Goal: Task Accomplishment & Management: Complete application form

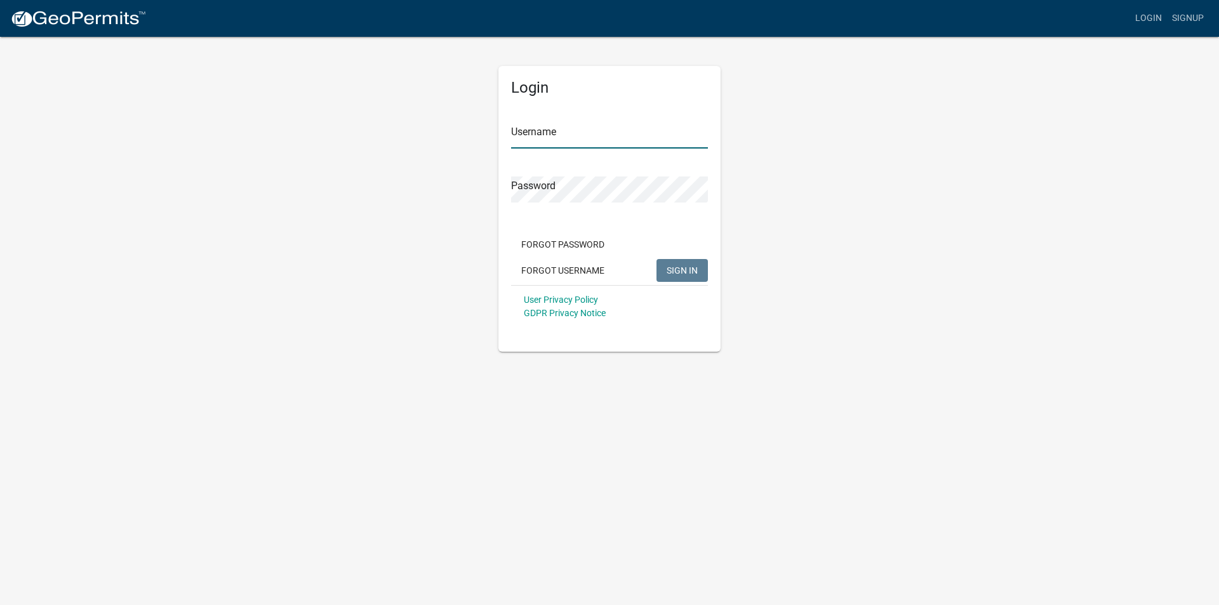
type input "[EMAIL_ADDRESS][DOMAIN_NAME]"
click at [689, 268] on span "SIGN IN" at bounding box center [681, 270] width 31 height 10
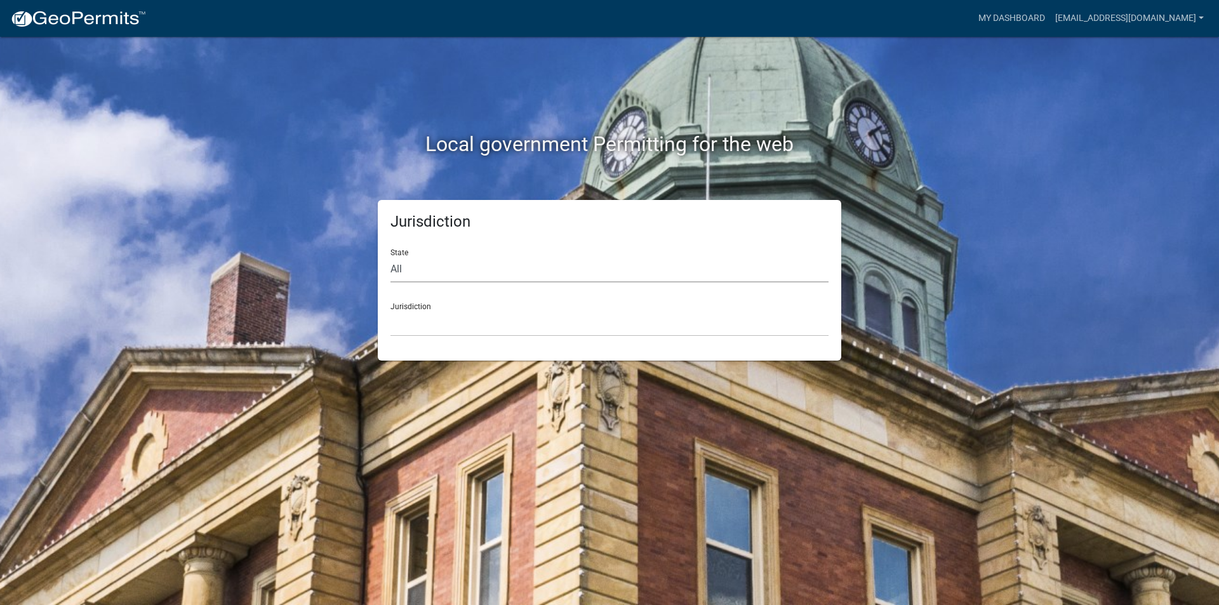
click at [513, 264] on select "All [US_STATE] [US_STATE] [US_STATE] [US_STATE] [US_STATE] [US_STATE] [US_STATE…" at bounding box center [609, 269] width 438 height 26
select select "[US_STATE]"
click at [390, 256] on select "All [US_STATE] [US_STATE] [US_STATE] [US_STATE] [US_STATE] [US_STATE] [US_STATE…" at bounding box center [609, 269] width 438 height 26
click at [429, 334] on select "[GEOGRAPHIC_DATA], [US_STATE] [GEOGRAPHIC_DATA], [US_STATE] [GEOGRAPHIC_DATA], …" at bounding box center [609, 323] width 438 height 26
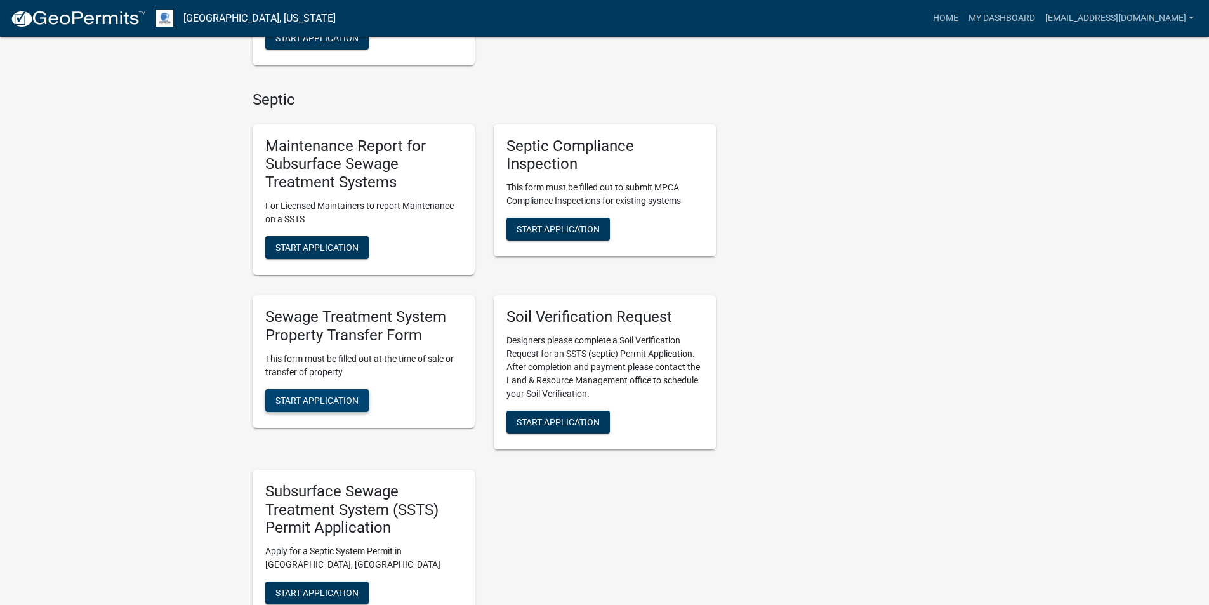
scroll to position [571, 0]
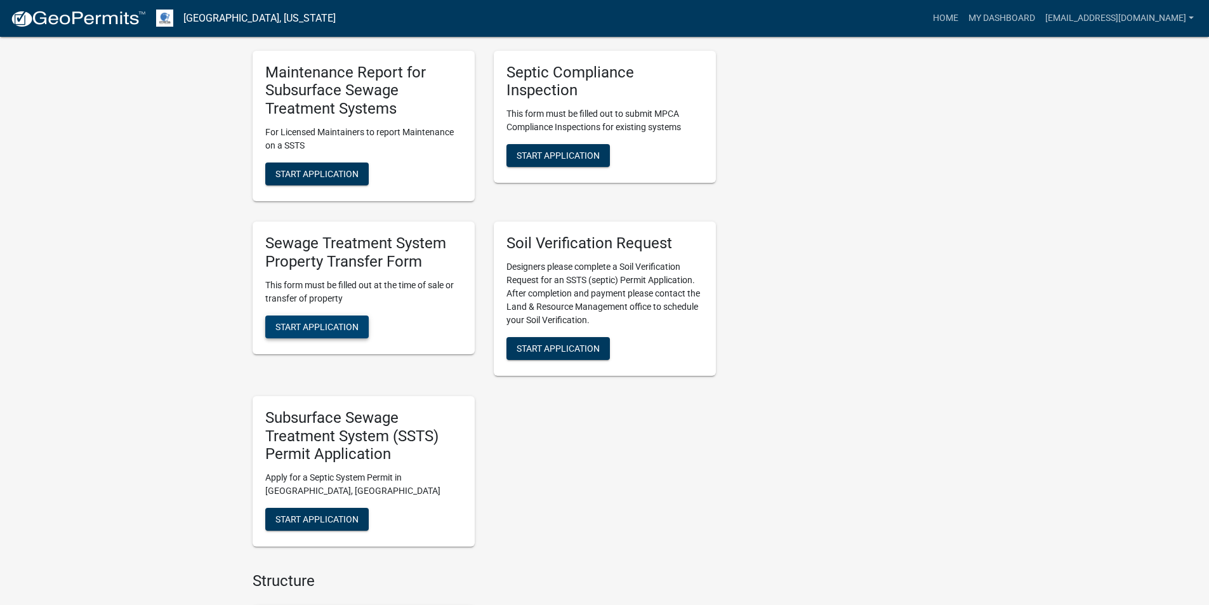
click at [326, 330] on span "Start Application" at bounding box center [316, 326] width 83 height 10
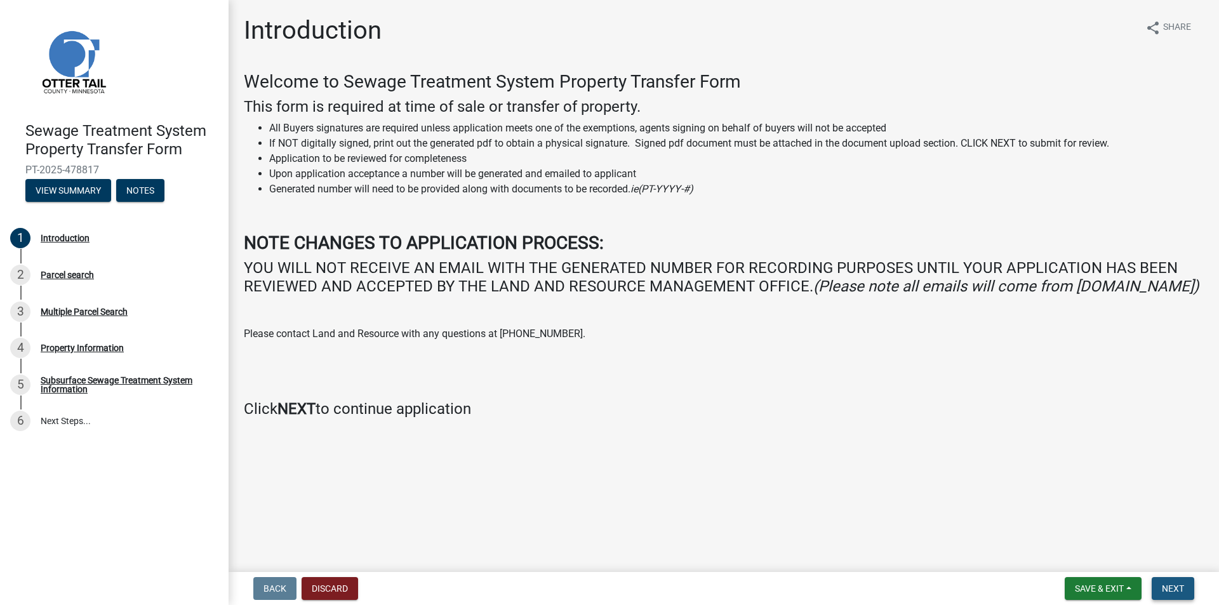
click at [1168, 588] on span "Next" at bounding box center [1173, 588] width 22 height 10
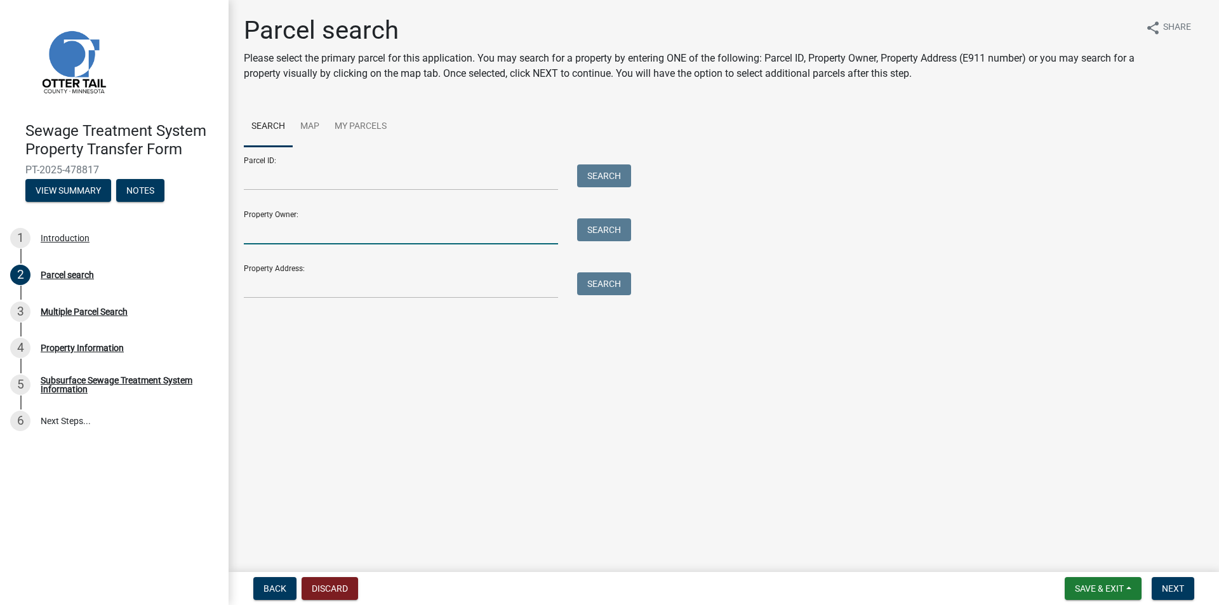
click at [266, 231] on input "Property Owner:" at bounding box center [401, 231] width 314 height 26
type input "GRAY"
click at [606, 228] on button "Search" at bounding box center [604, 229] width 54 height 23
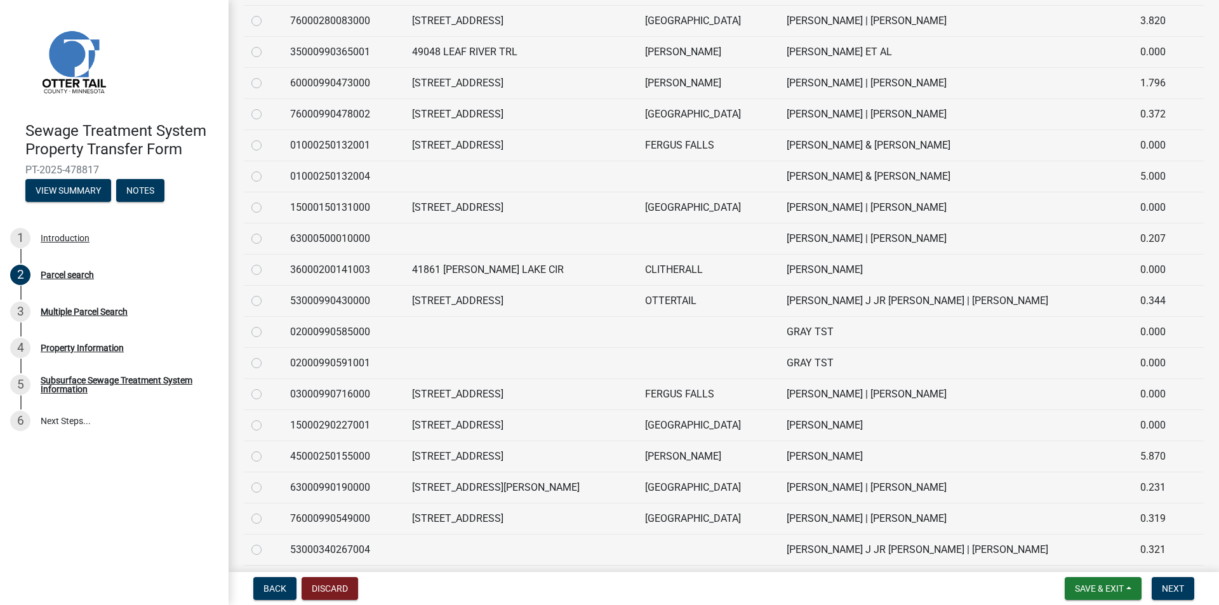
scroll to position [444, 0]
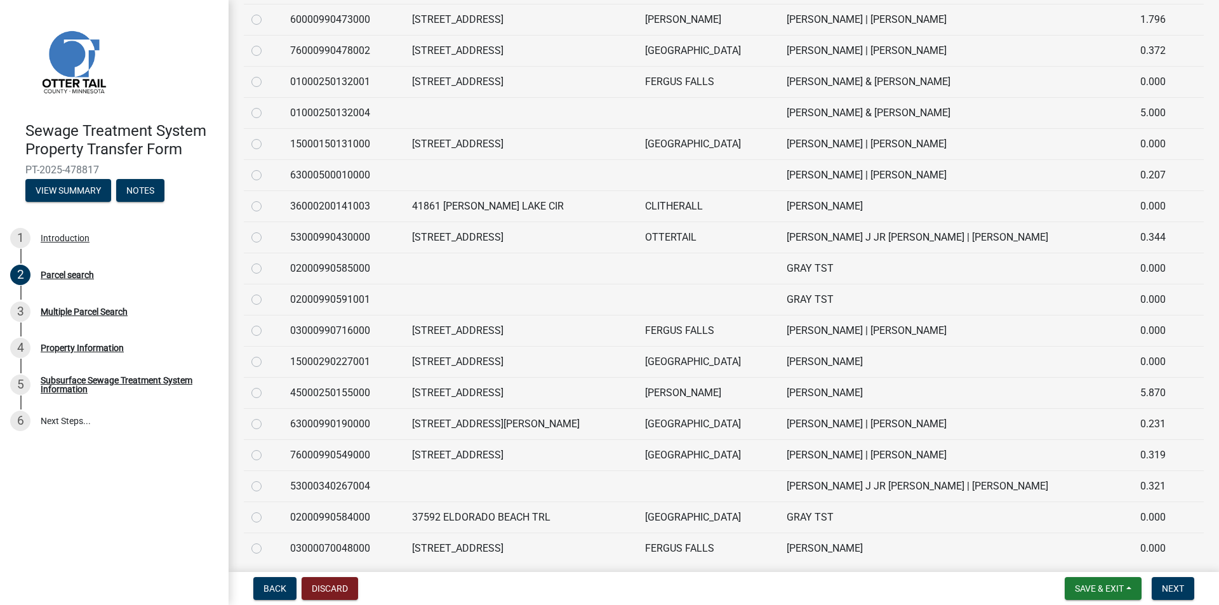
click at [267, 261] on label at bounding box center [267, 261] width 0 height 0
click at [267, 267] on input "radio" at bounding box center [271, 265] width 8 height 8
radio input "true"
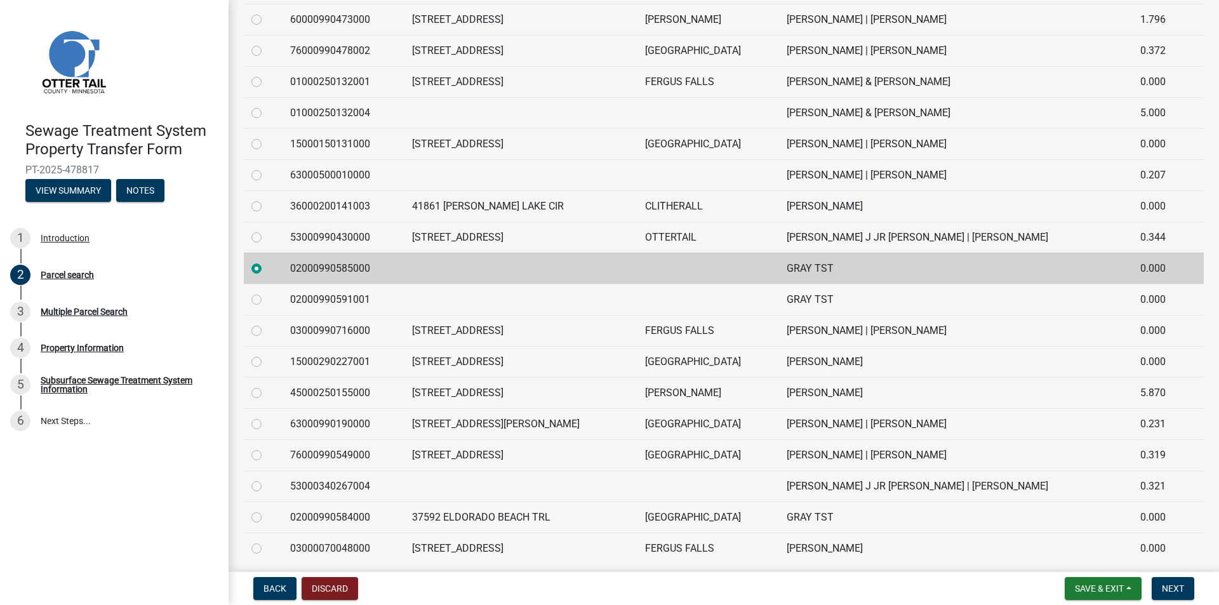
click at [267, 292] on label at bounding box center [267, 292] width 0 height 0
click at [267, 298] on input "radio" at bounding box center [271, 296] width 8 height 8
radio input "true"
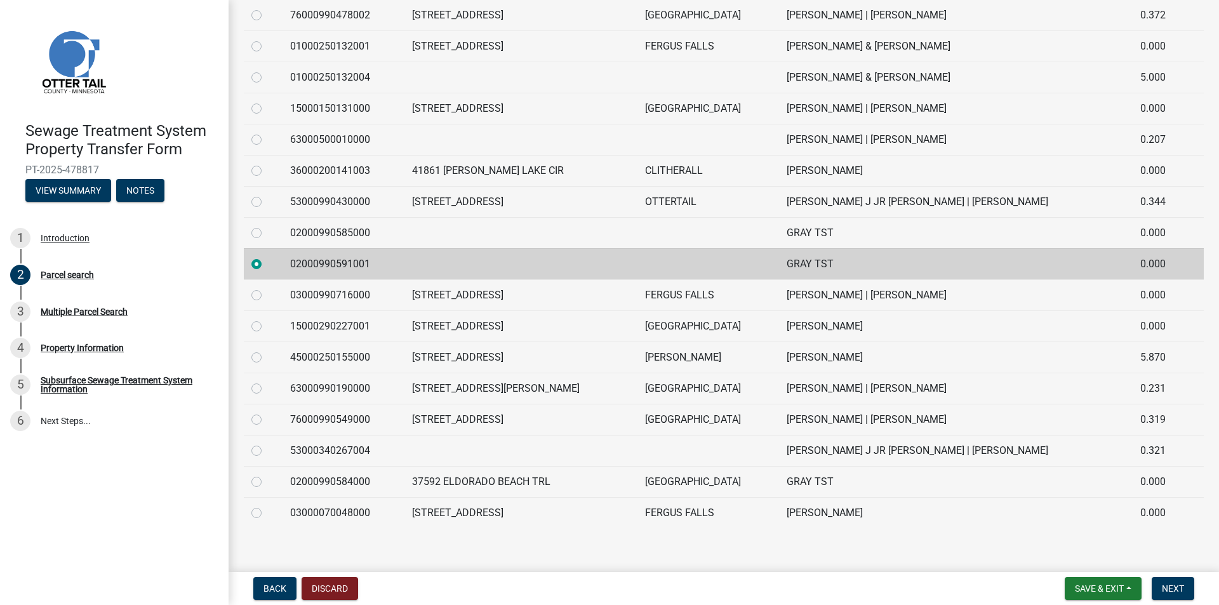
scroll to position [491, 0]
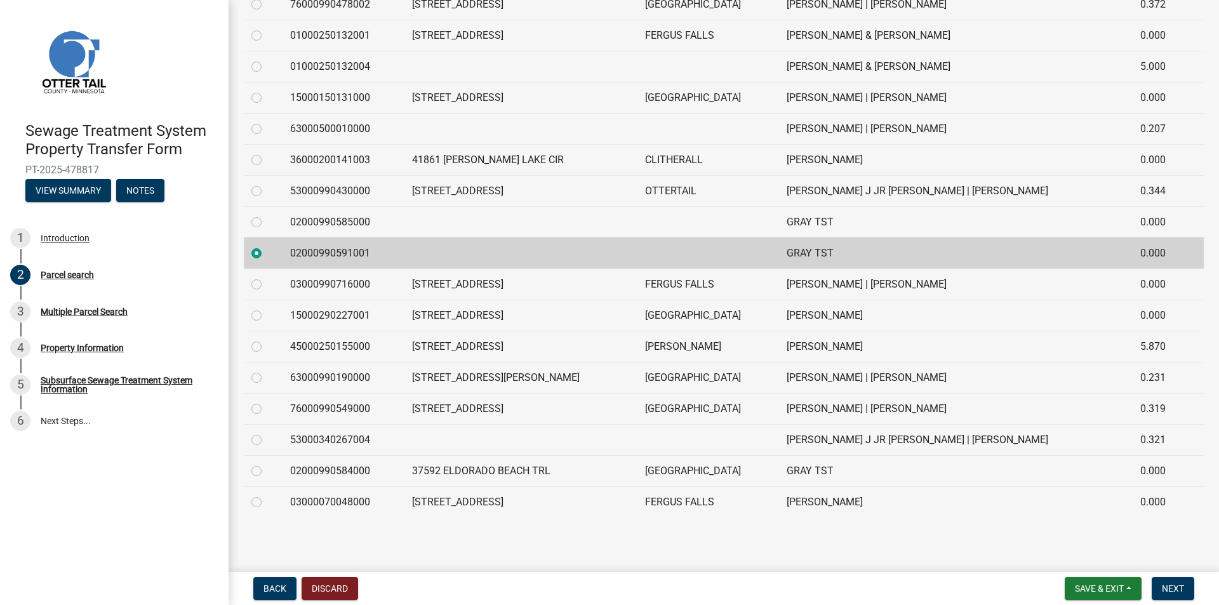
click at [267, 463] on label at bounding box center [267, 463] width 0 height 0
click at [267, 472] on input "radio" at bounding box center [271, 467] width 8 height 8
radio input "true"
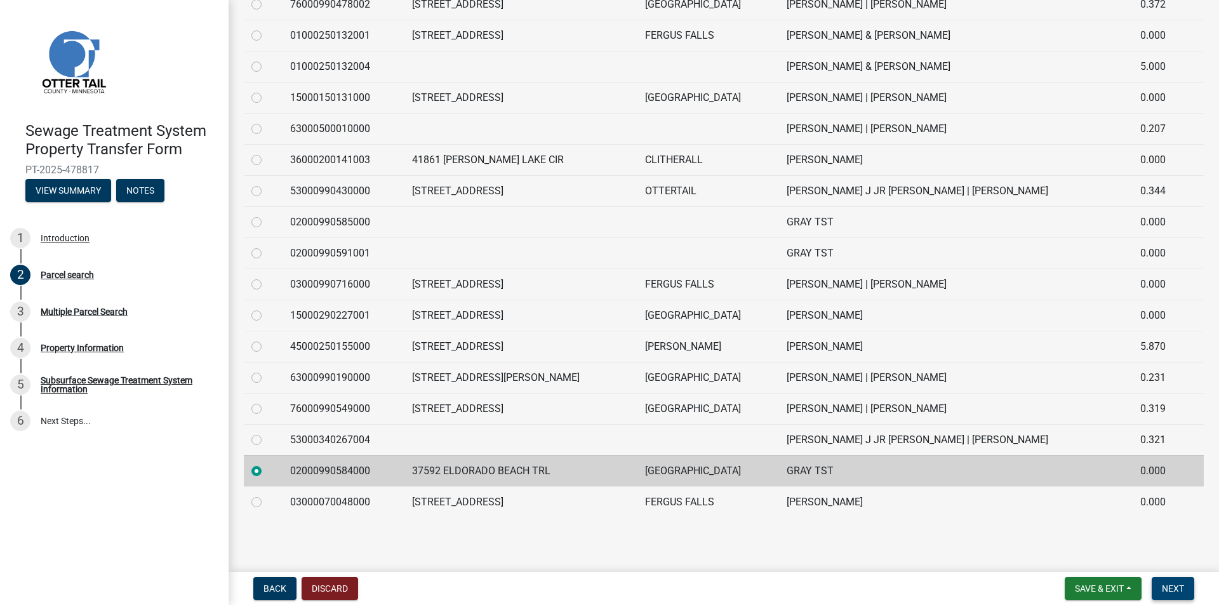
click at [1174, 590] on span "Next" at bounding box center [1173, 588] width 22 height 10
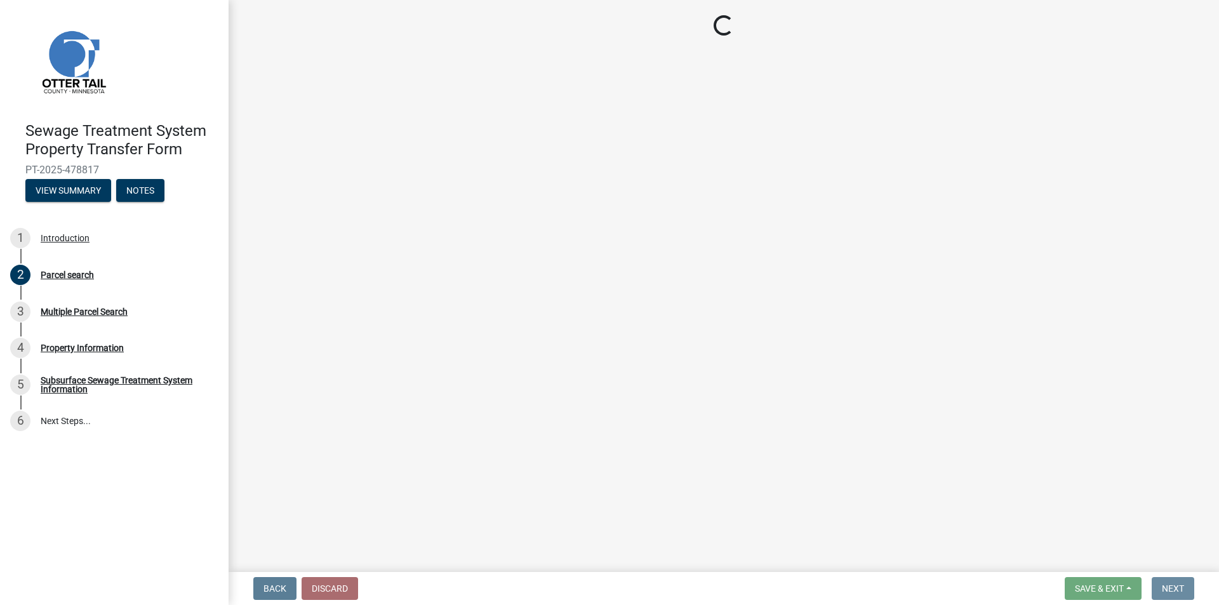
scroll to position [0, 0]
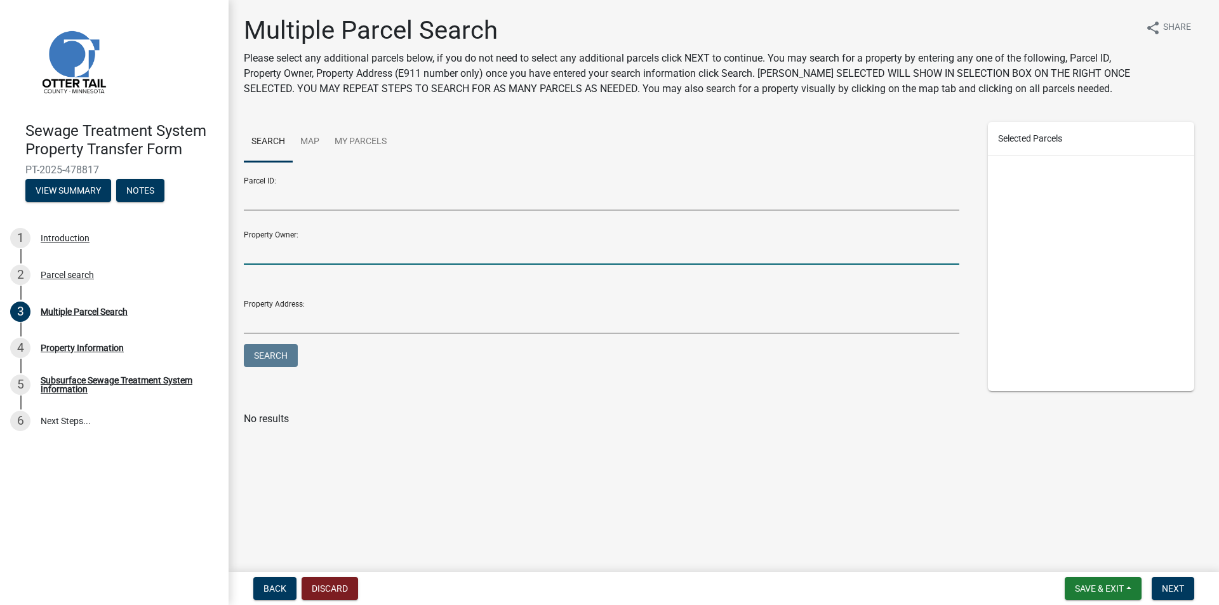
click at [304, 255] on input "Property Owner:" at bounding box center [601, 252] width 715 height 26
type input "GRAY"
click at [284, 359] on button "Search" at bounding box center [271, 355] width 54 height 23
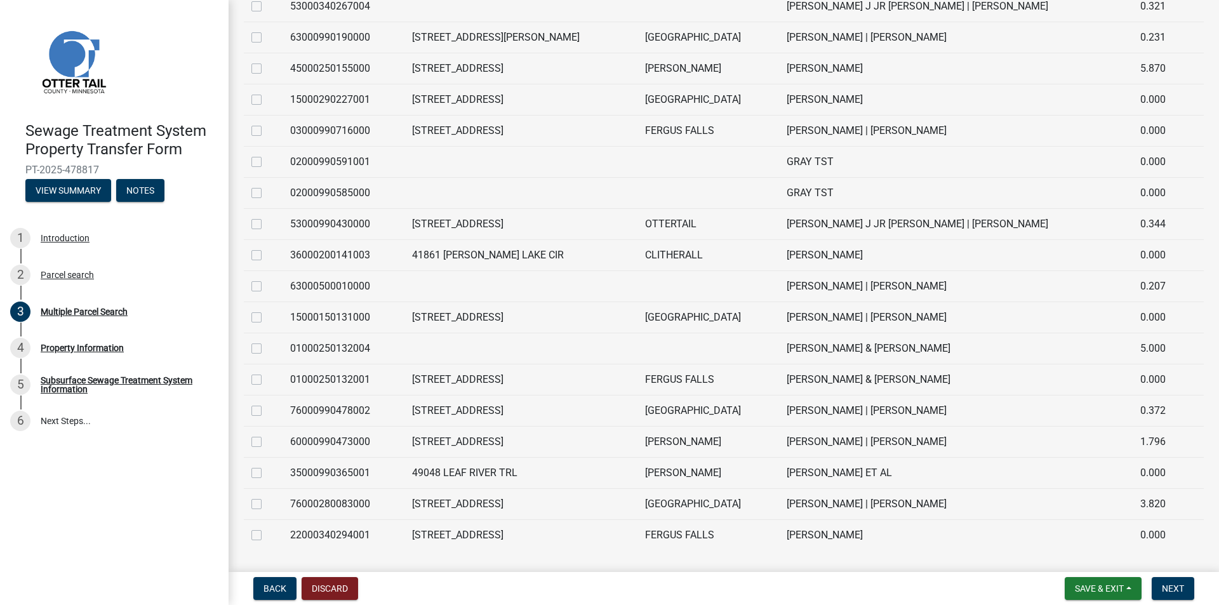
scroll to position [524, 0]
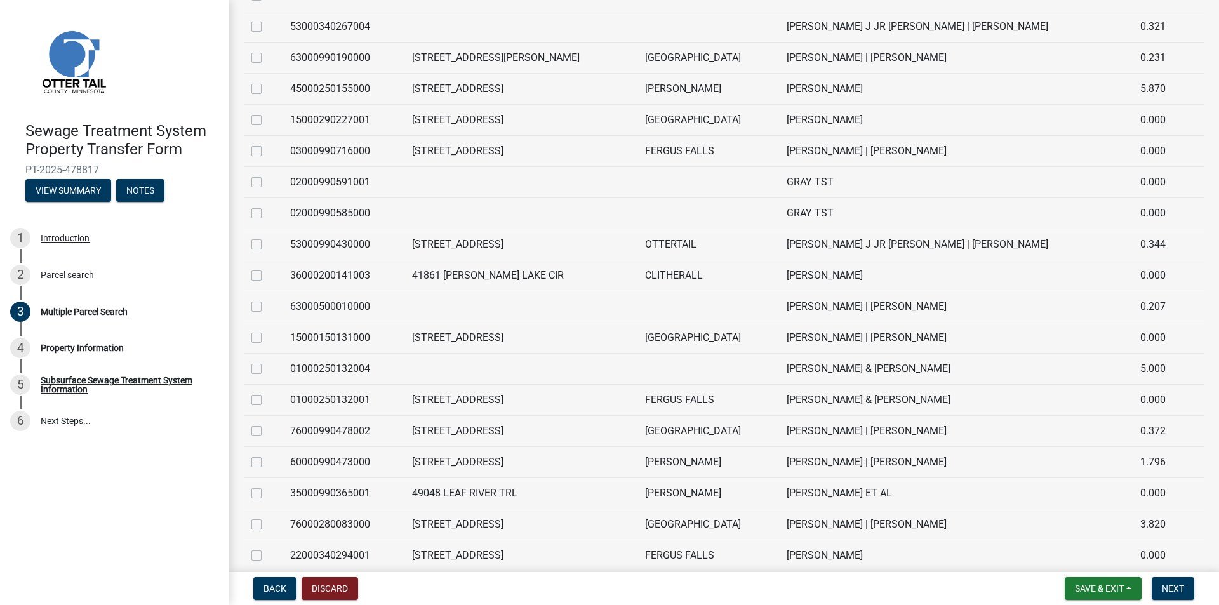
click at [267, 206] on label at bounding box center [267, 206] width 0 height 0
click at [267, 214] on input "checkbox" at bounding box center [271, 210] width 8 height 8
checkbox input "true"
click at [267, 175] on label at bounding box center [267, 175] width 0 height 0
click at [267, 183] on input "checkbox" at bounding box center [271, 179] width 8 height 8
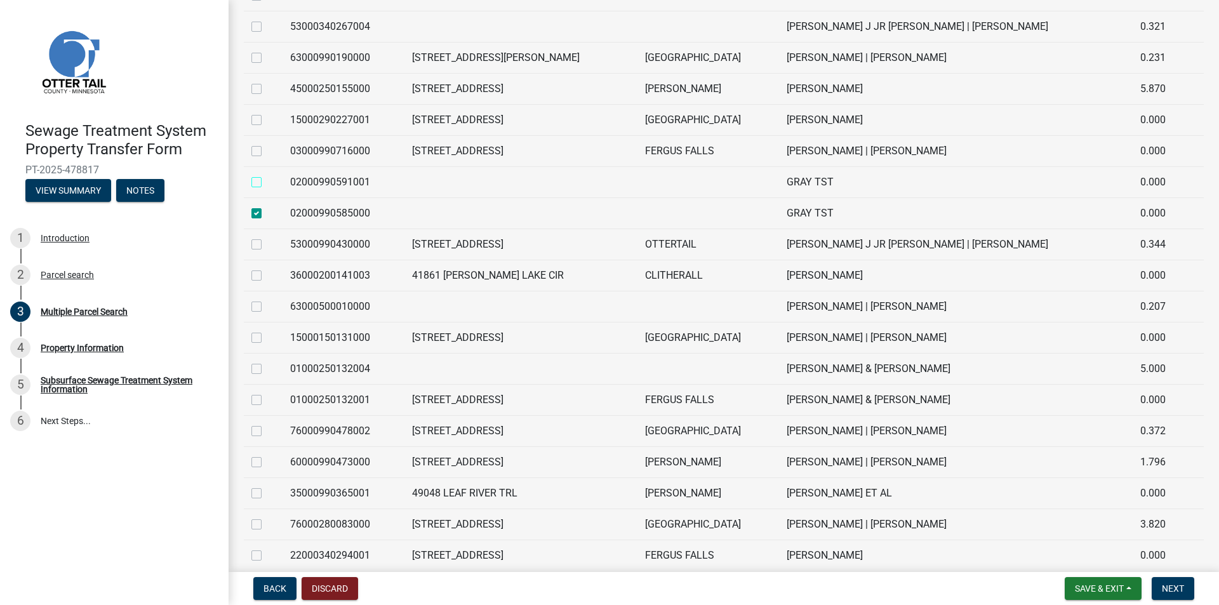
checkbox input "true"
click at [1170, 587] on span "Next" at bounding box center [1173, 588] width 22 height 10
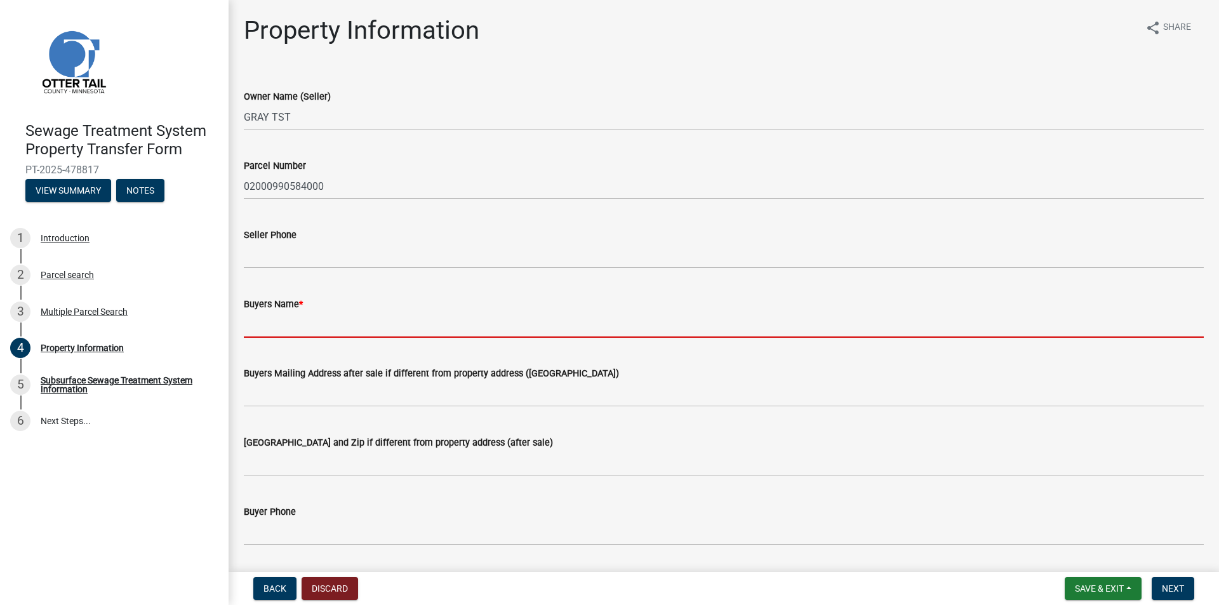
click at [331, 329] on input "Buyers Name *" at bounding box center [724, 325] width 960 height 26
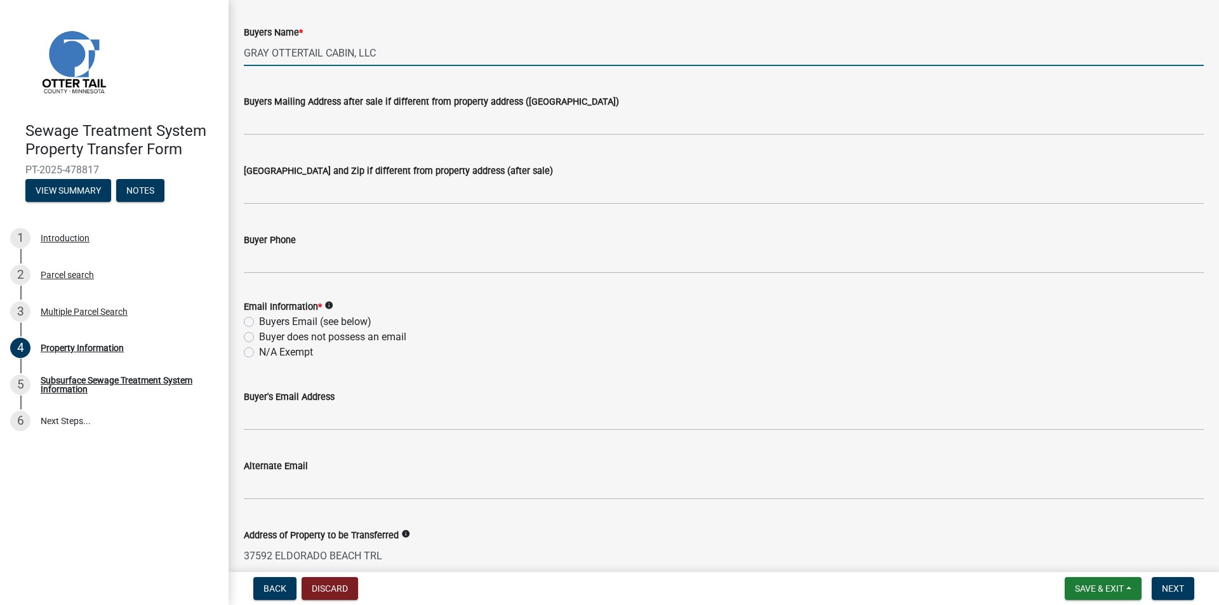
scroll to position [317, 0]
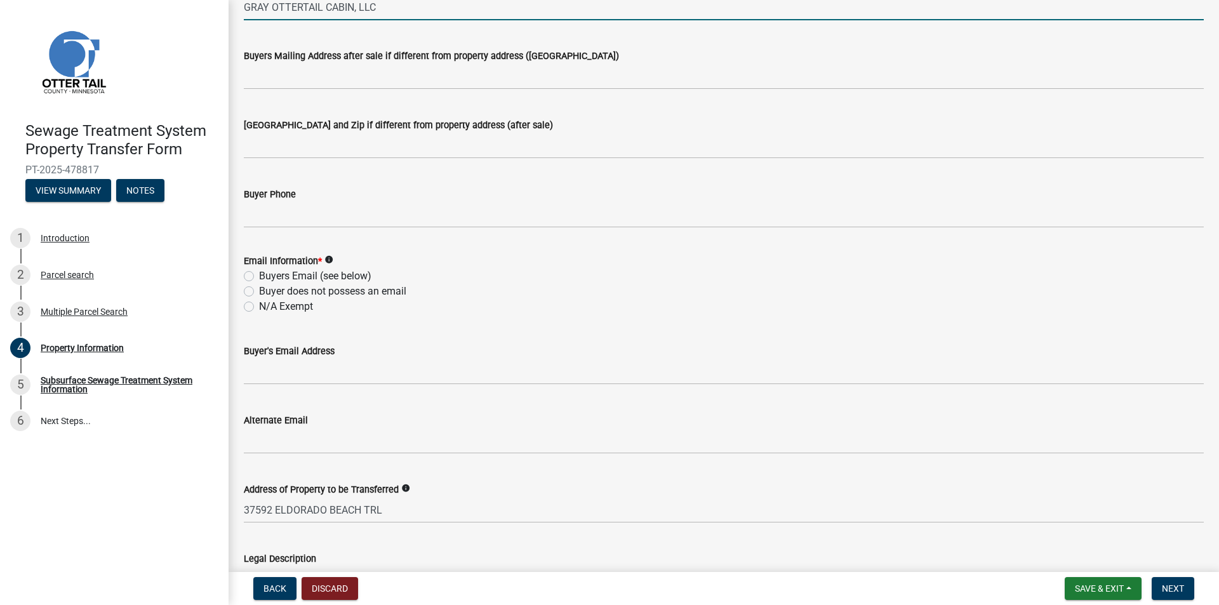
type input "GRAY OTTERTAIL CABIN, LLC"
click at [259, 291] on label "Buyer does not possess an email" at bounding box center [332, 291] width 147 height 15
click at [259, 291] on input "Buyer does not possess an email" at bounding box center [263, 288] width 8 height 8
radio input "true"
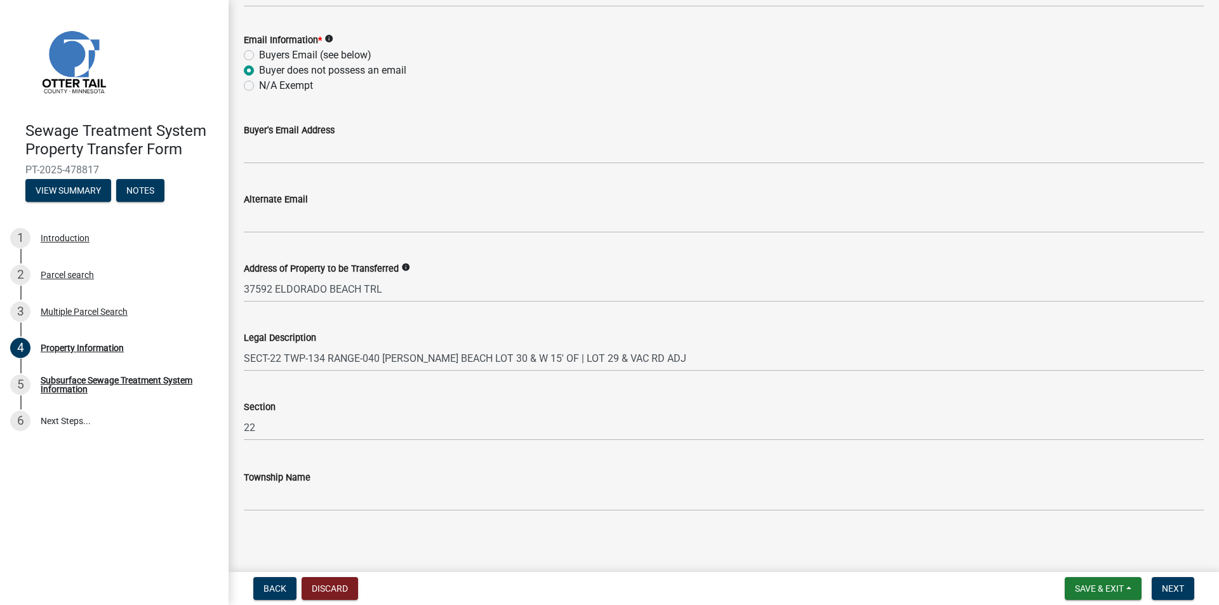
scroll to position [542, 0]
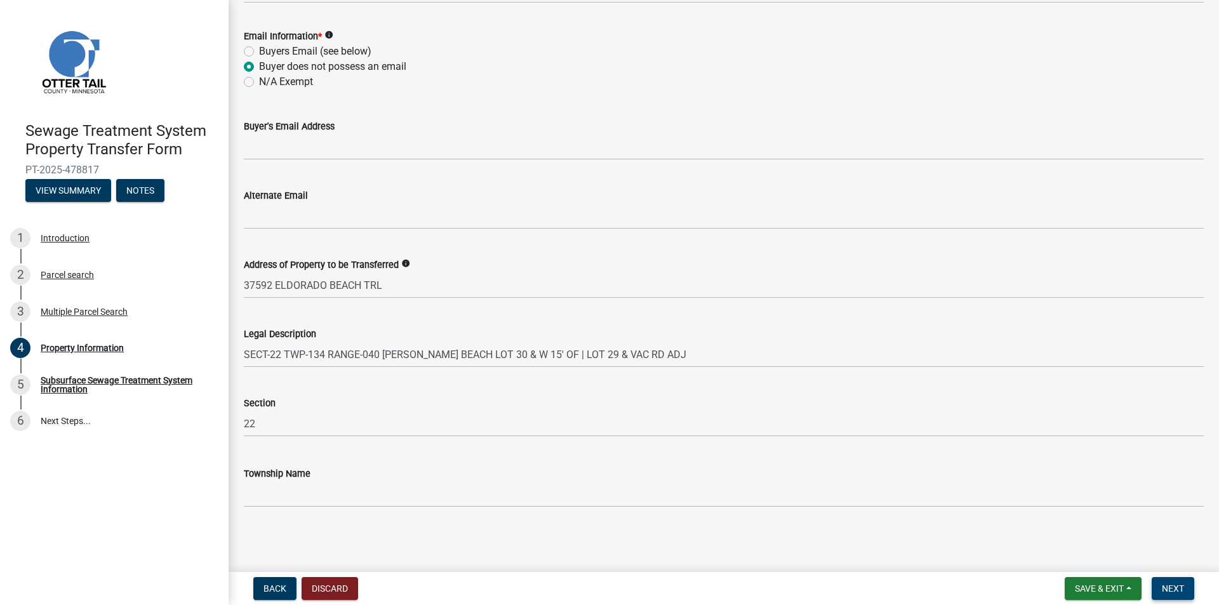
click at [1167, 585] on span "Next" at bounding box center [1173, 588] width 22 height 10
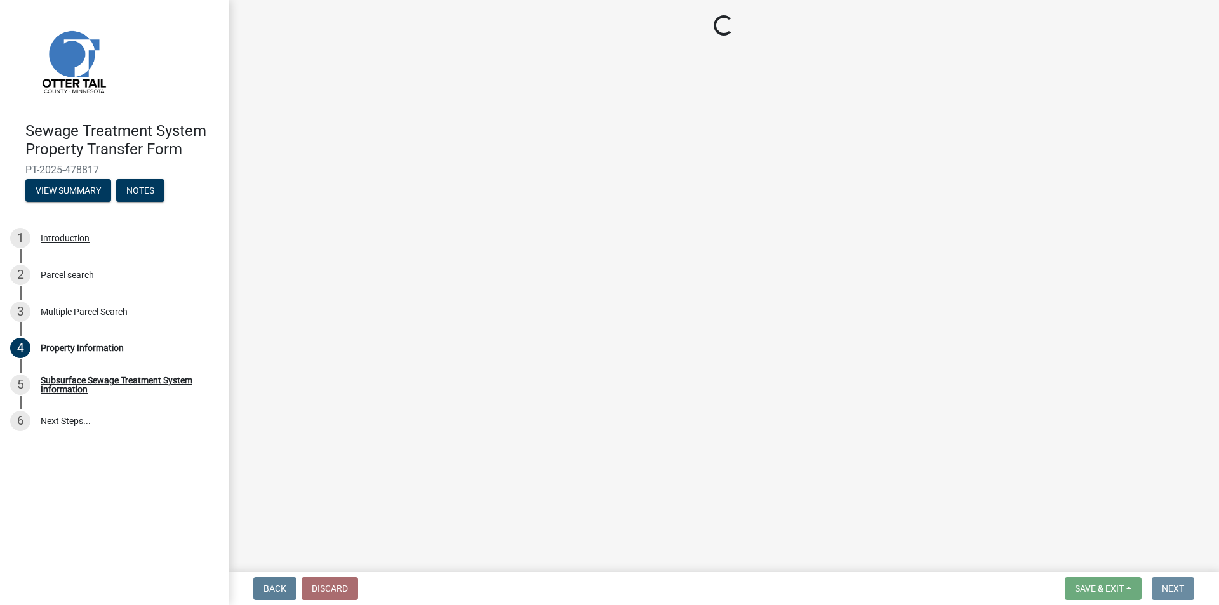
scroll to position [0, 0]
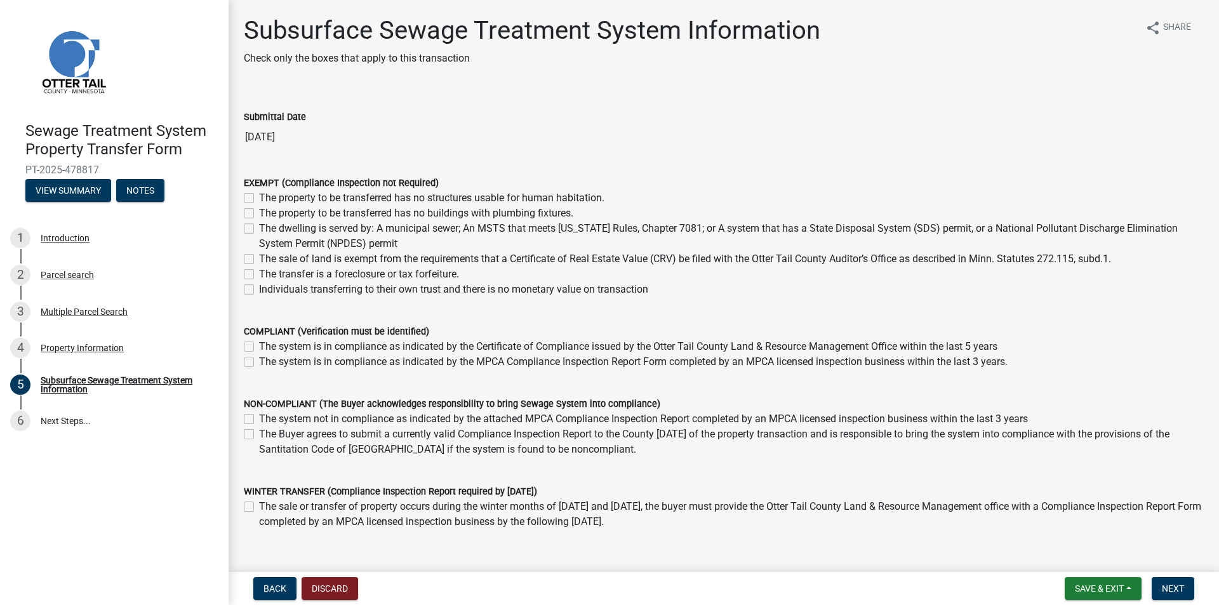
click at [259, 262] on label "The sale of land is exempt from the requirements that a Certificate of Real Est…" at bounding box center [685, 258] width 852 height 15
click at [259, 260] on input "The sale of land is exempt from the requirements that a Certificate of Real Est…" at bounding box center [263, 255] width 8 height 8
checkbox input "true"
checkbox input "false"
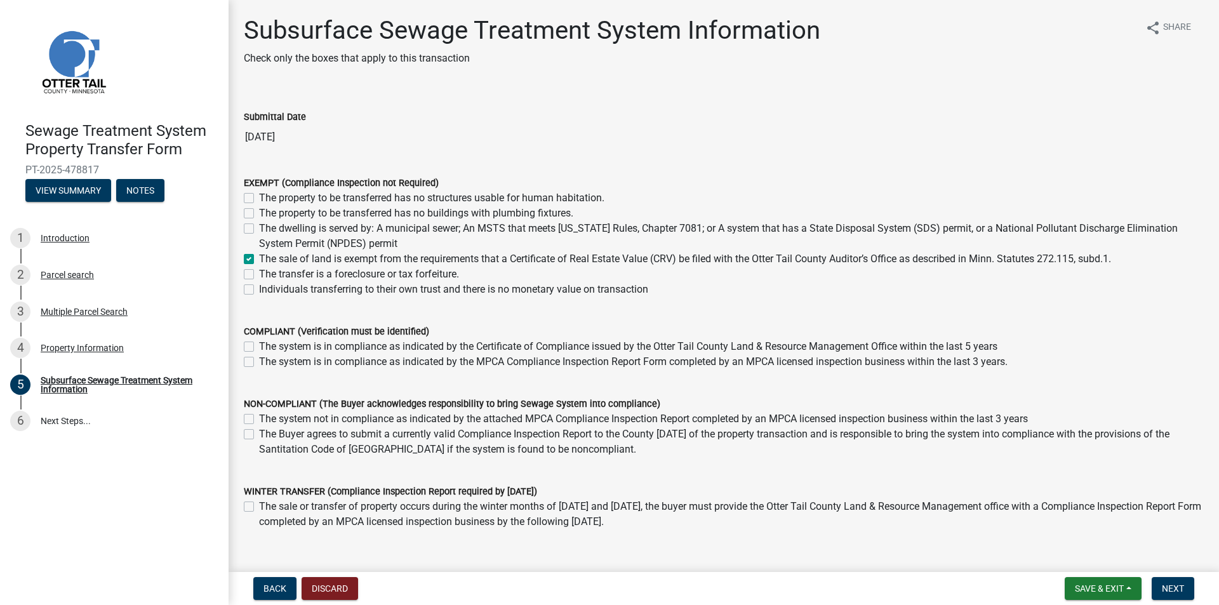
checkbox input "false"
checkbox input "true"
checkbox input "false"
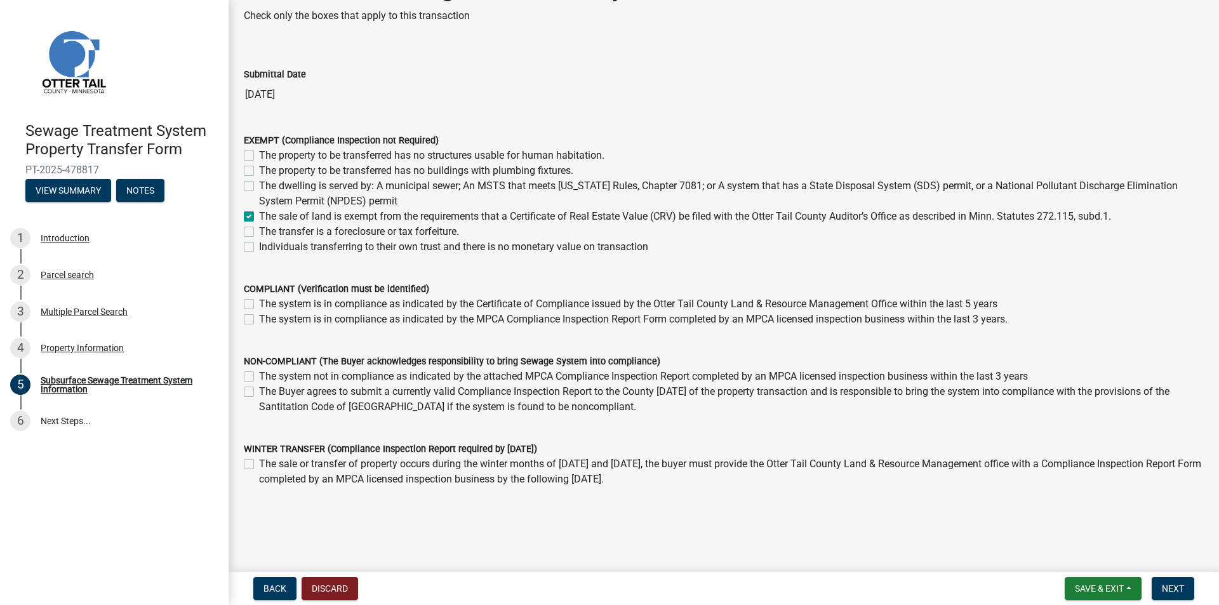
scroll to position [64, 0]
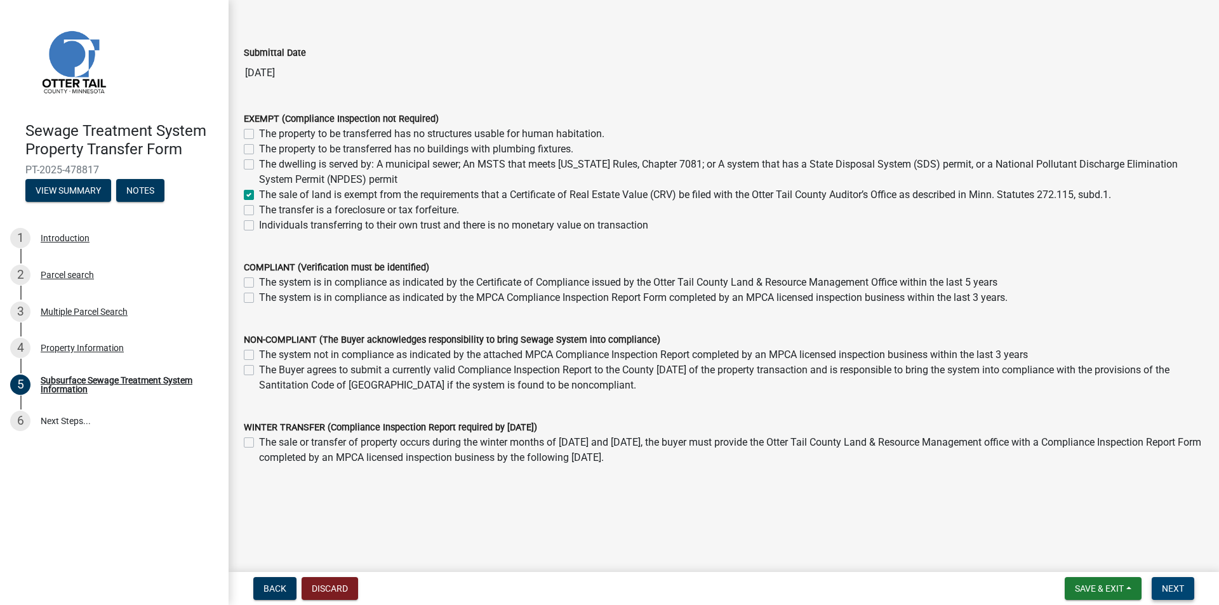
click at [1170, 585] on span "Next" at bounding box center [1173, 588] width 22 height 10
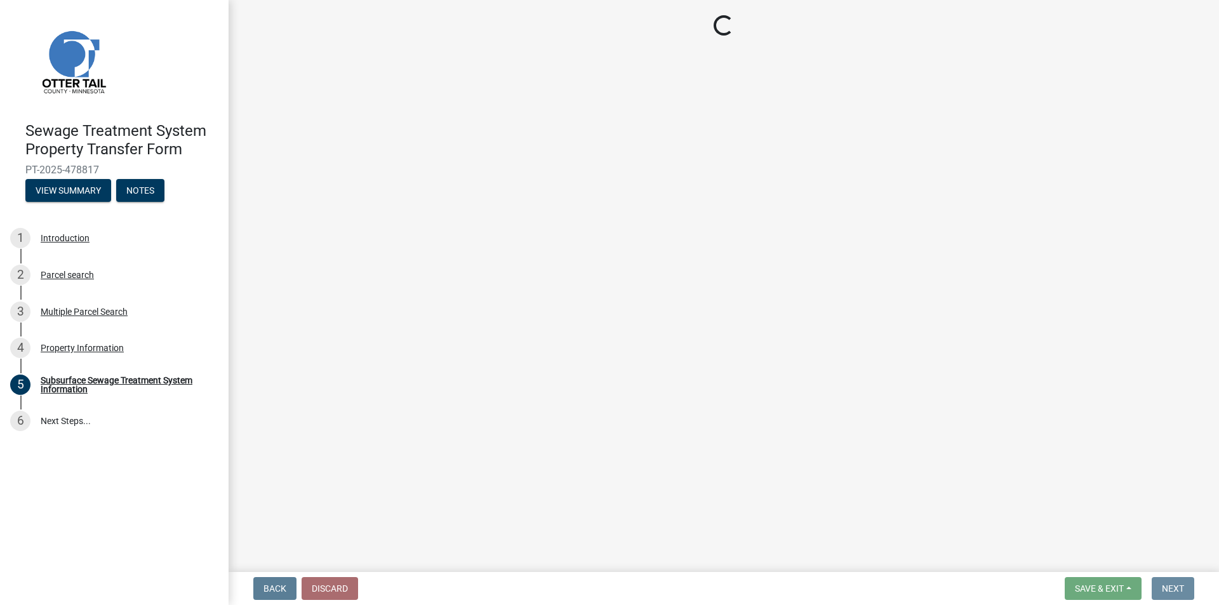
scroll to position [0, 0]
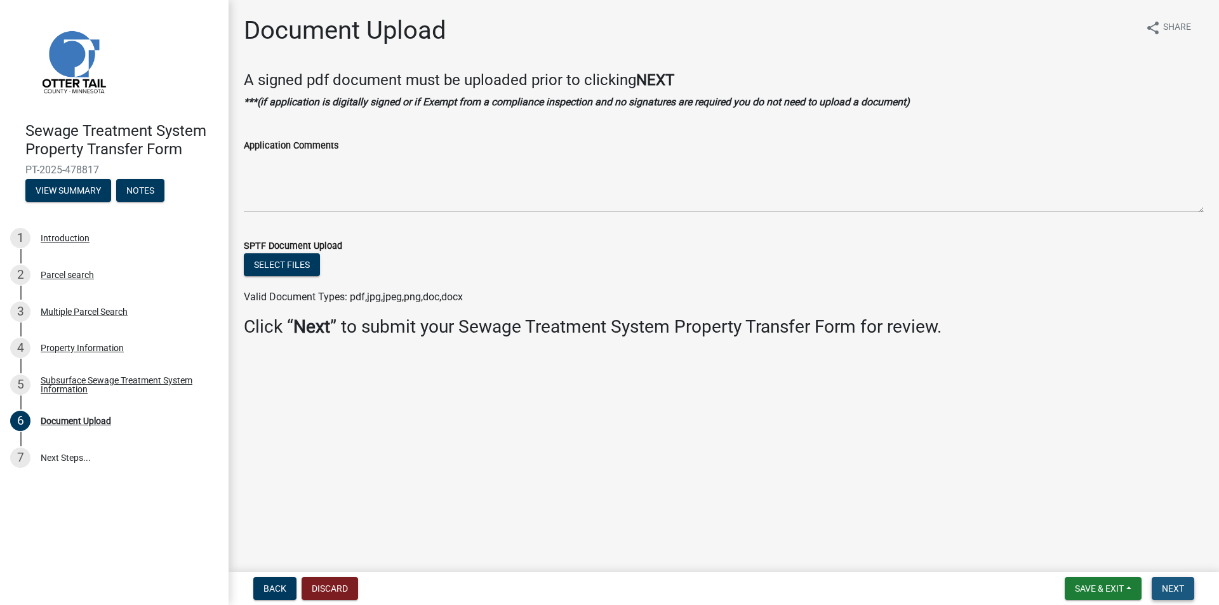
click at [1166, 580] on button "Next" at bounding box center [1172, 588] width 43 height 23
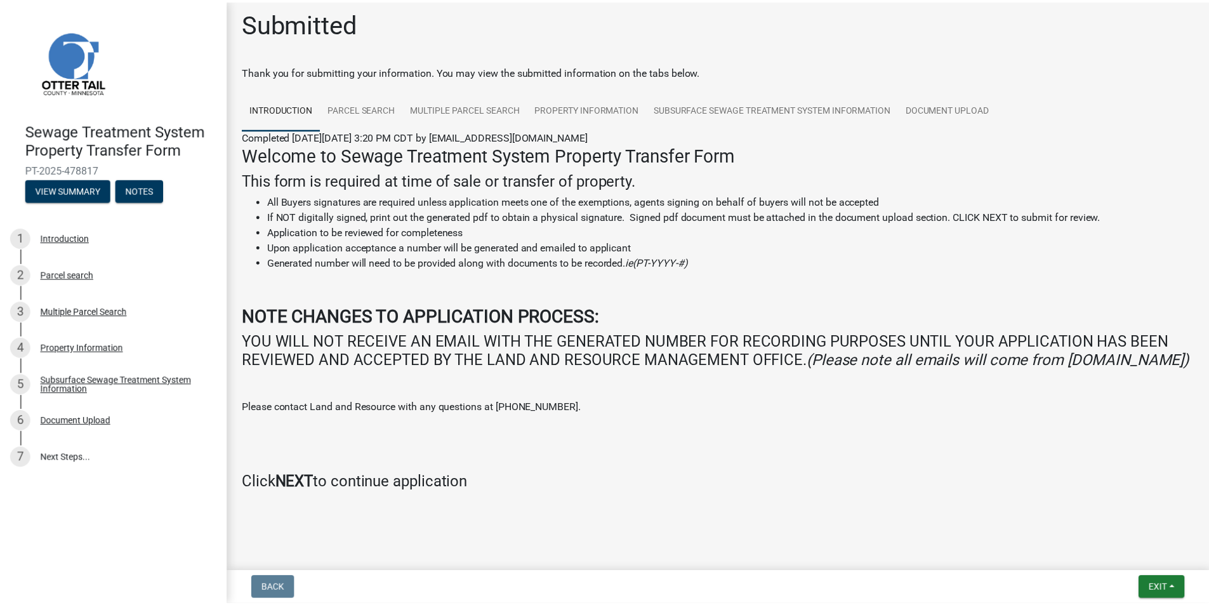
scroll to position [25, 0]
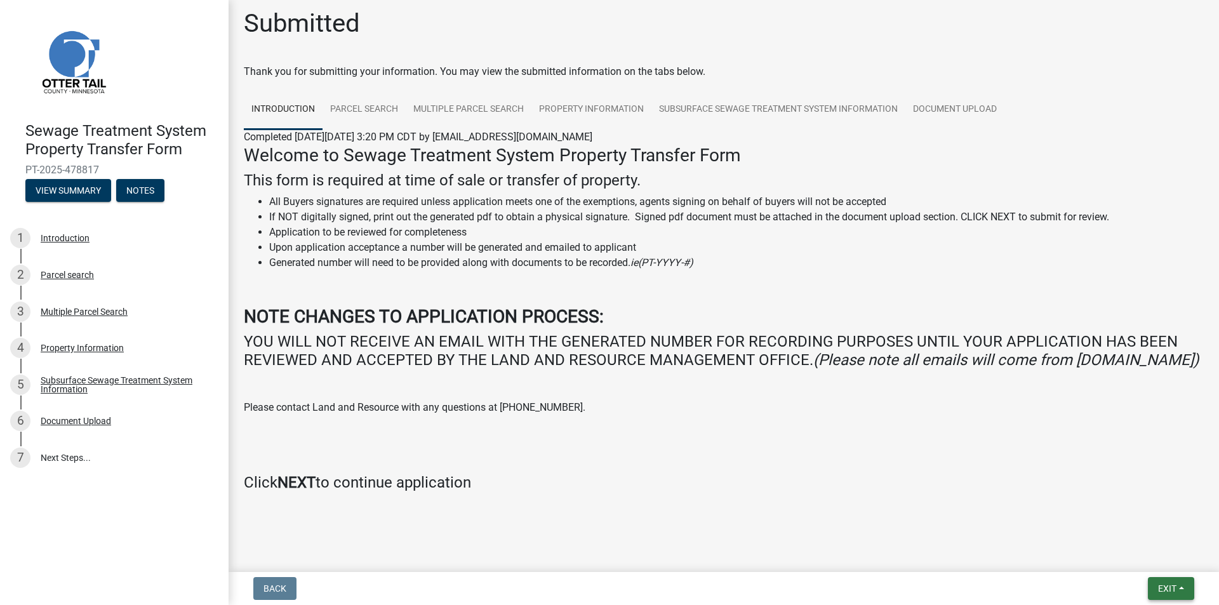
click at [1188, 592] on button "Exit" at bounding box center [1171, 588] width 46 height 23
click at [1149, 561] on button "Save & Exit" at bounding box center [1143, 555] width 102 height 30
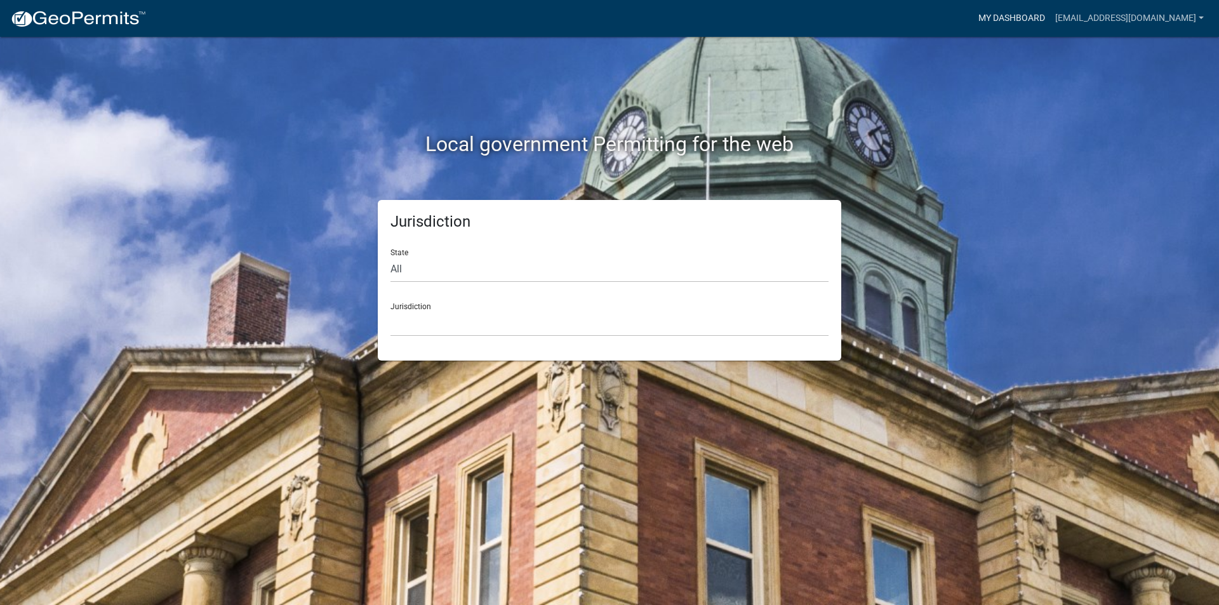
click at [985, 22] on link "My Dashboard" at bounding box center [1011, 18] width 77 height 24
